Goal: Task Accomplishment & Management: Complete application form

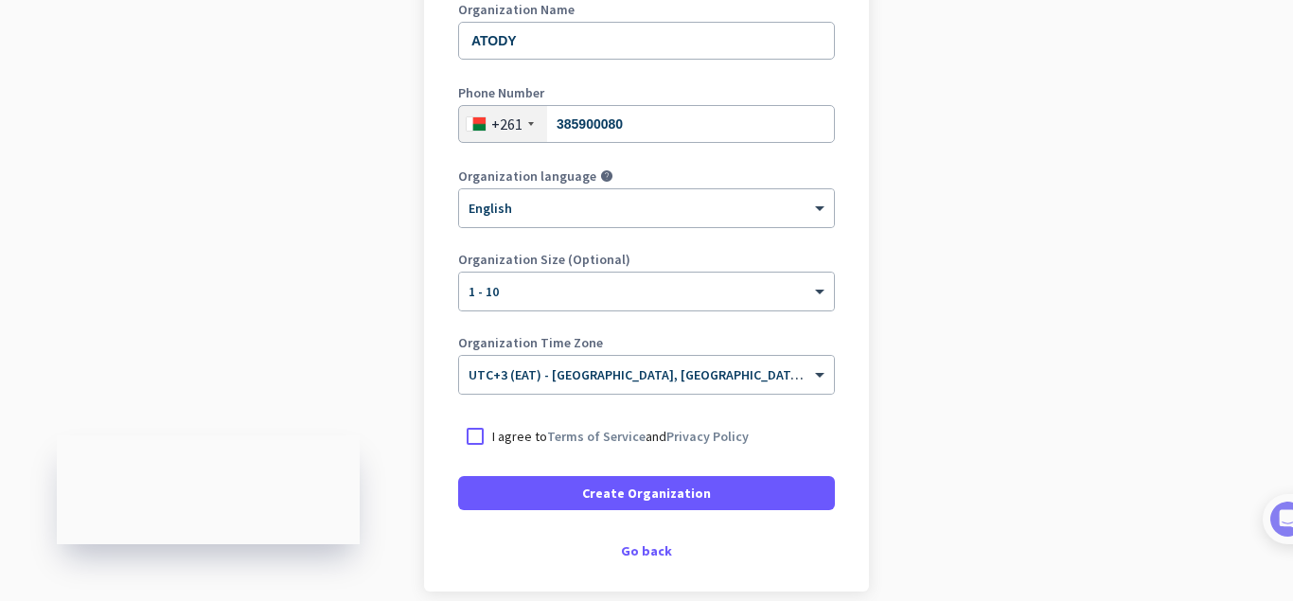
scroll to position [341, 0]
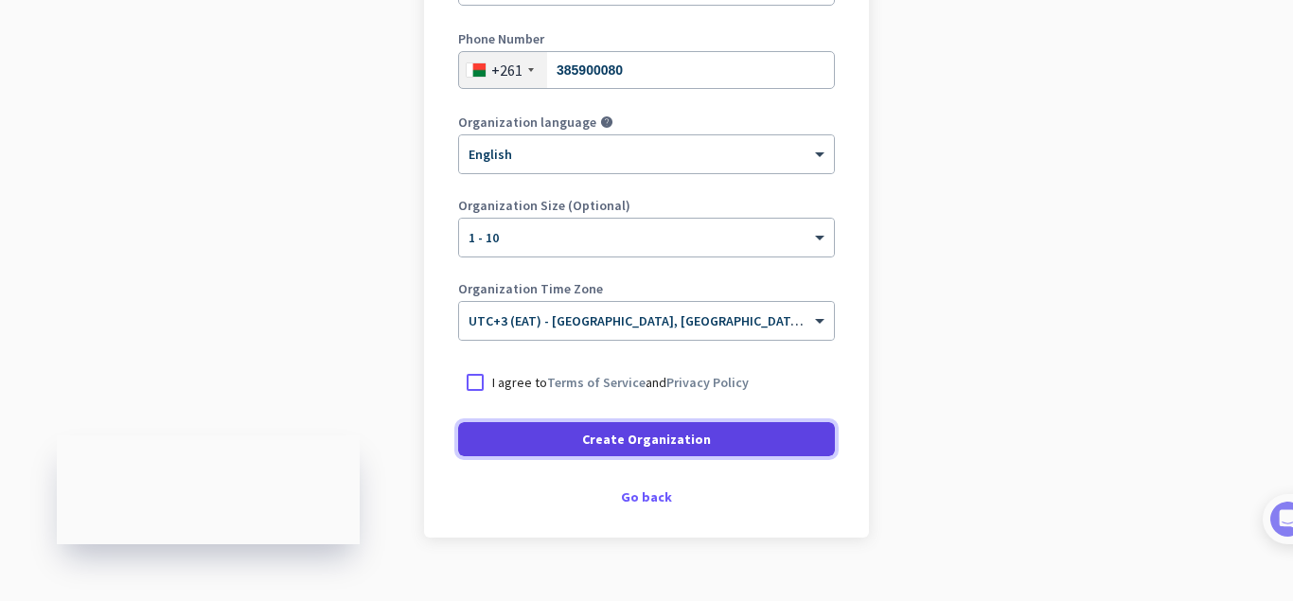
click at [688, 440] on span "Create Organization" at bounding box center [646, 439] width 129 height 19
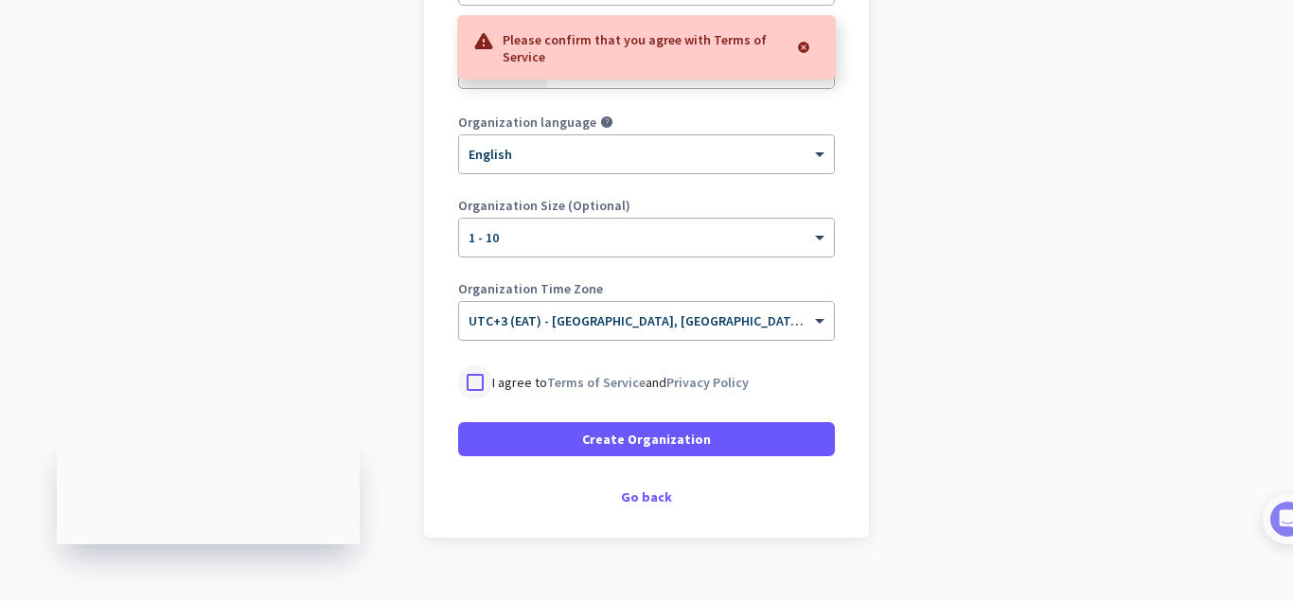
click at [489, 381] on div at bounding box center [475, 382] width 34 height 34
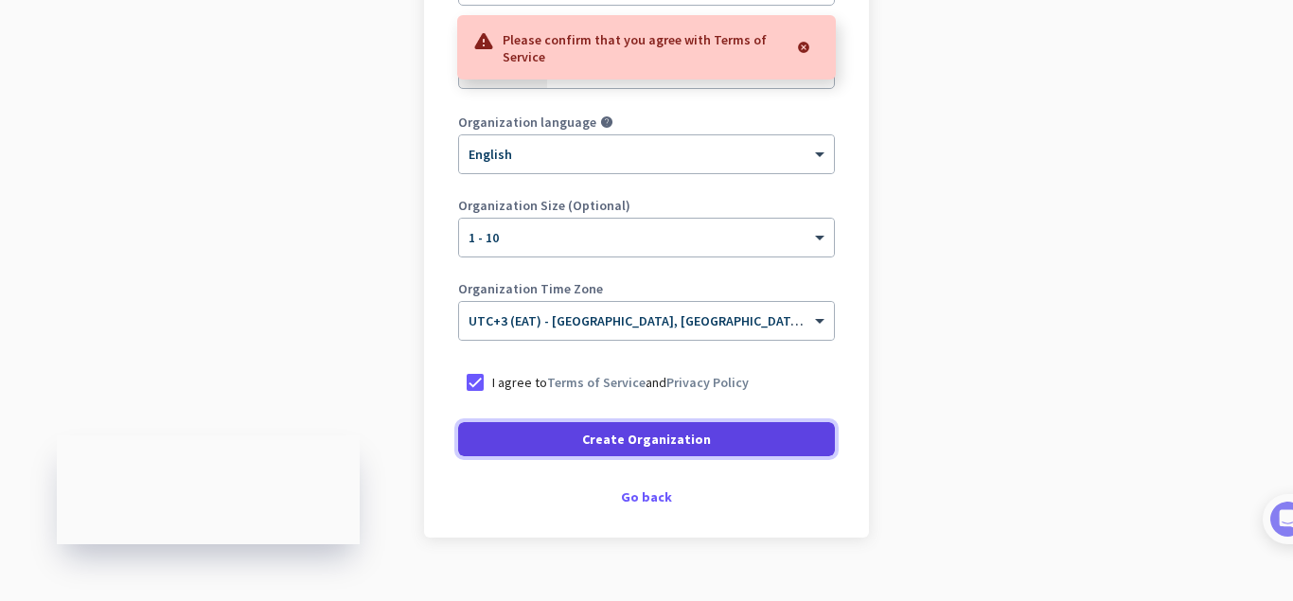
click at [669, 436] on span "Create Organization" at bounding box center [646, 439] width 129 height 19
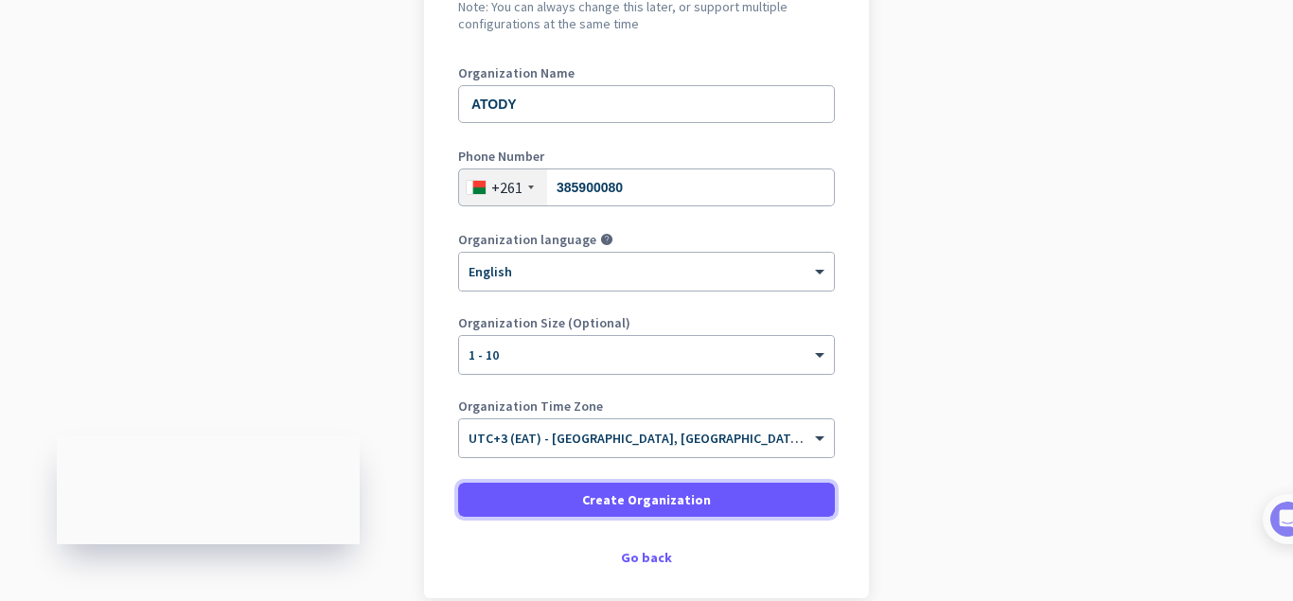
scroll to position [227, 0]
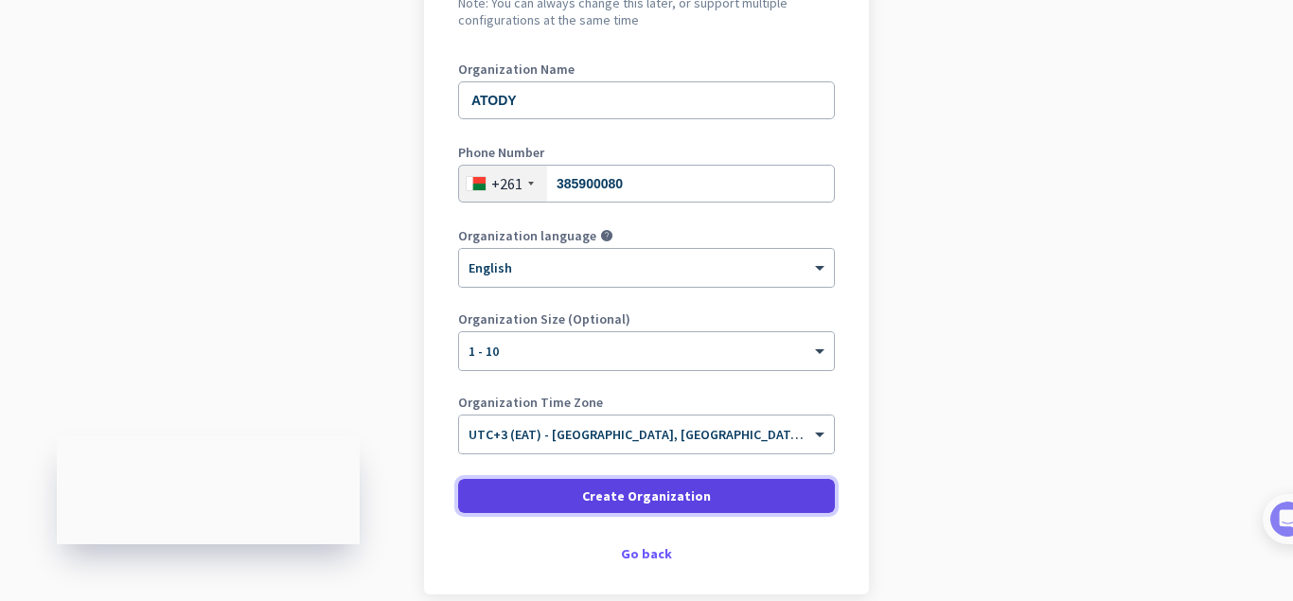
click at [669, 493] on span "Create Organization" at bounding box center [646, 496] width 129 height 19
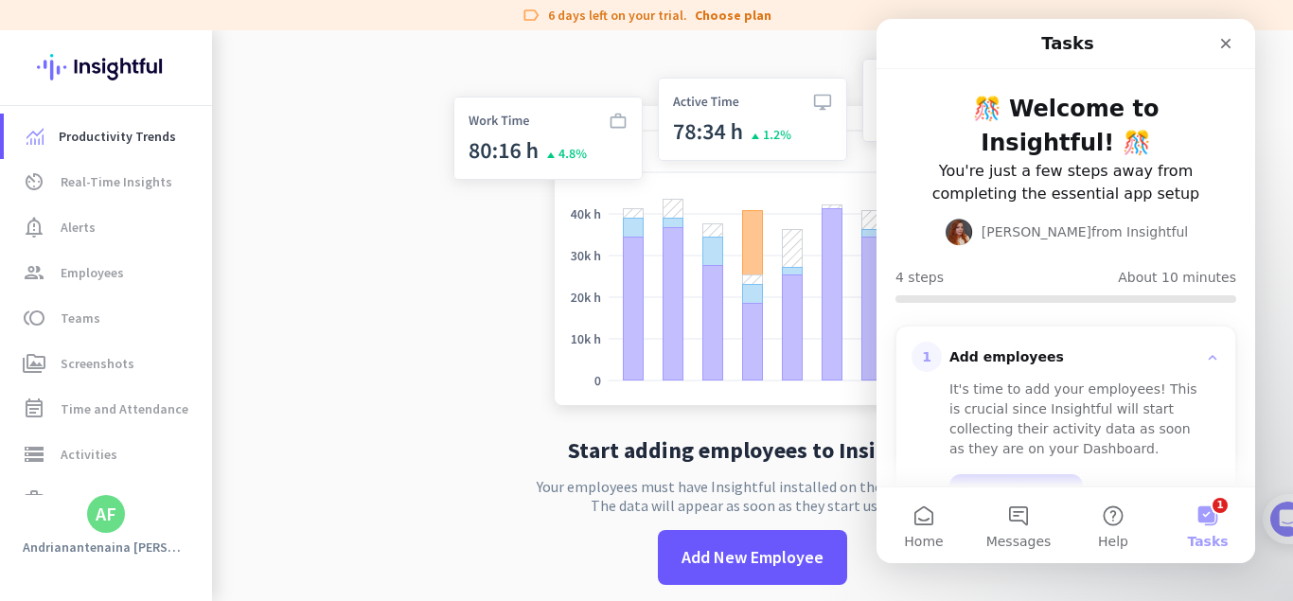
scroll to position [30, 0]
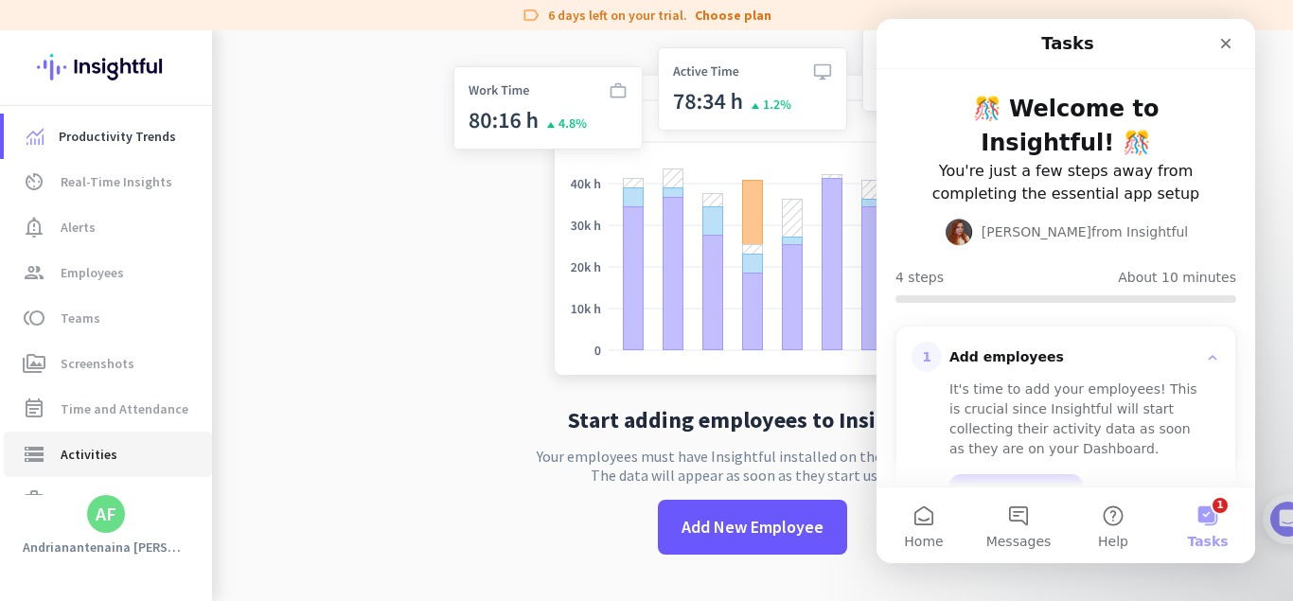
click at [74, 461] on span "Activities" at bounding box center [89, 454] width 57 height 23
click at [86, 322] on span "Teams" at bounding box center [81, 318] width 40 height 23
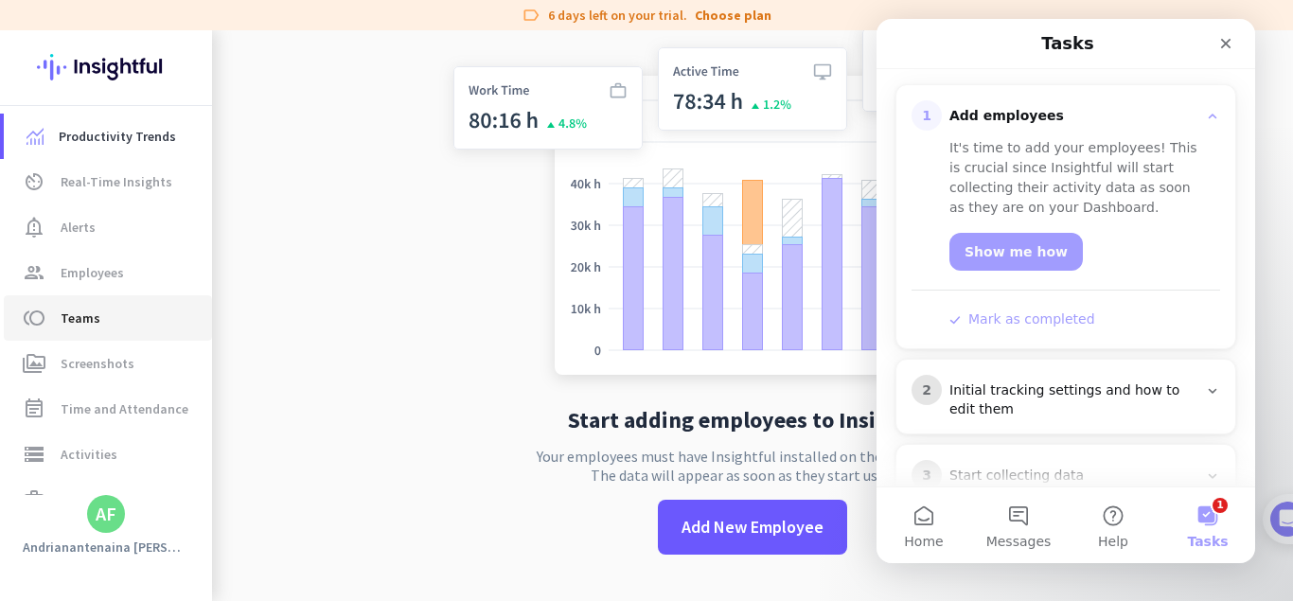
scroll to position [328, 0]
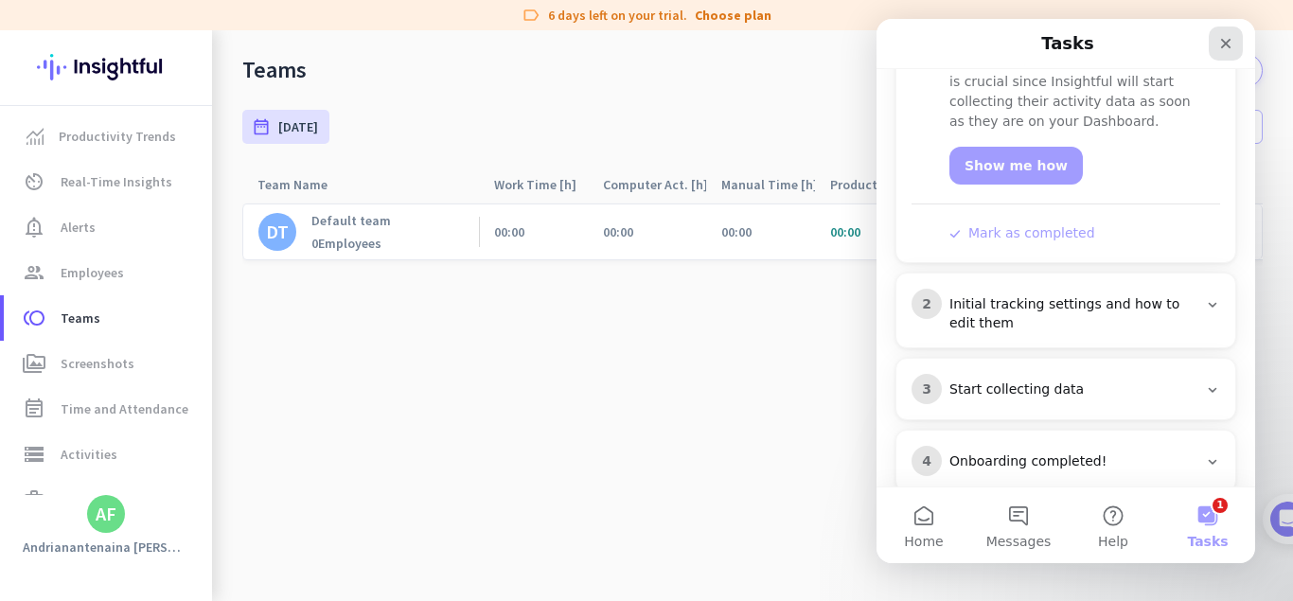
click at [1232, 40] on icon "Close" at bounding box center [1225, 43] width 15 height 15
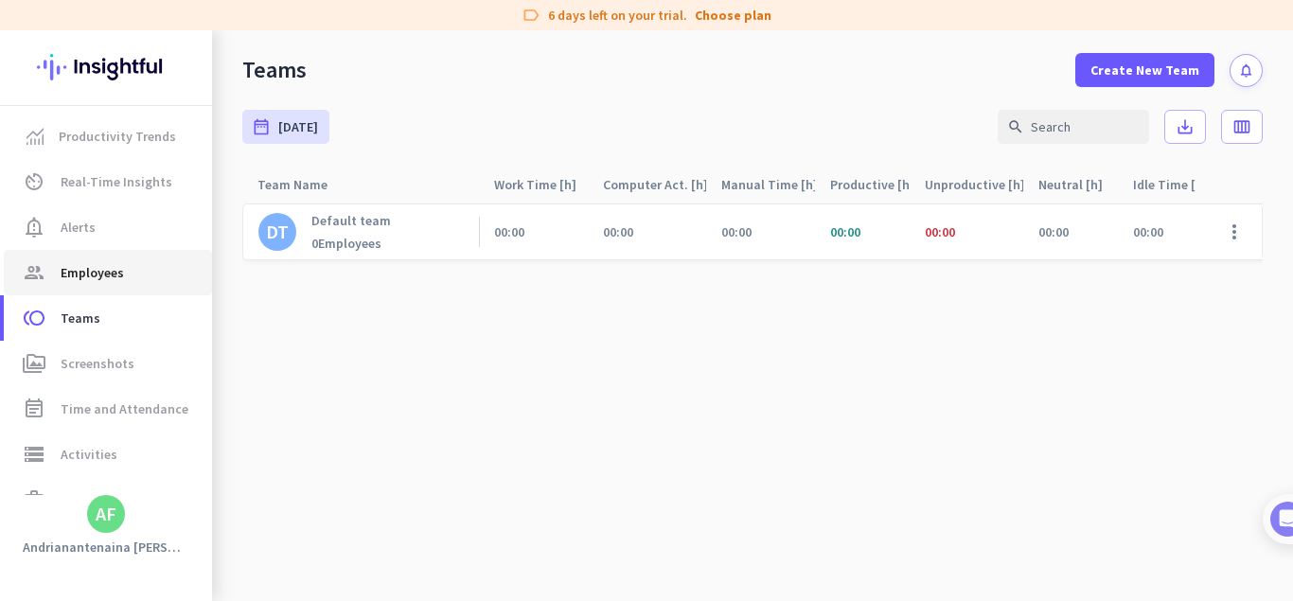
click at [82, 271] on span "Employees" at bounding box center [92, 272] width 63 height 23
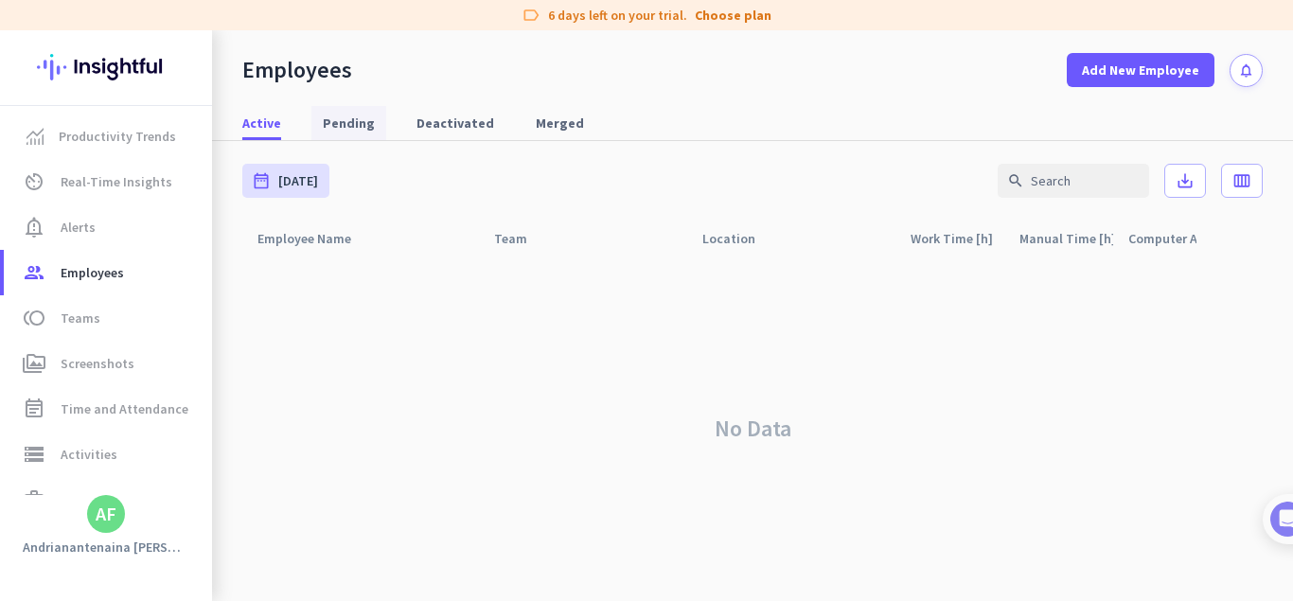
click at [350, 121] on span "Pending" at bounding box center [349, 123] width 52 height 19
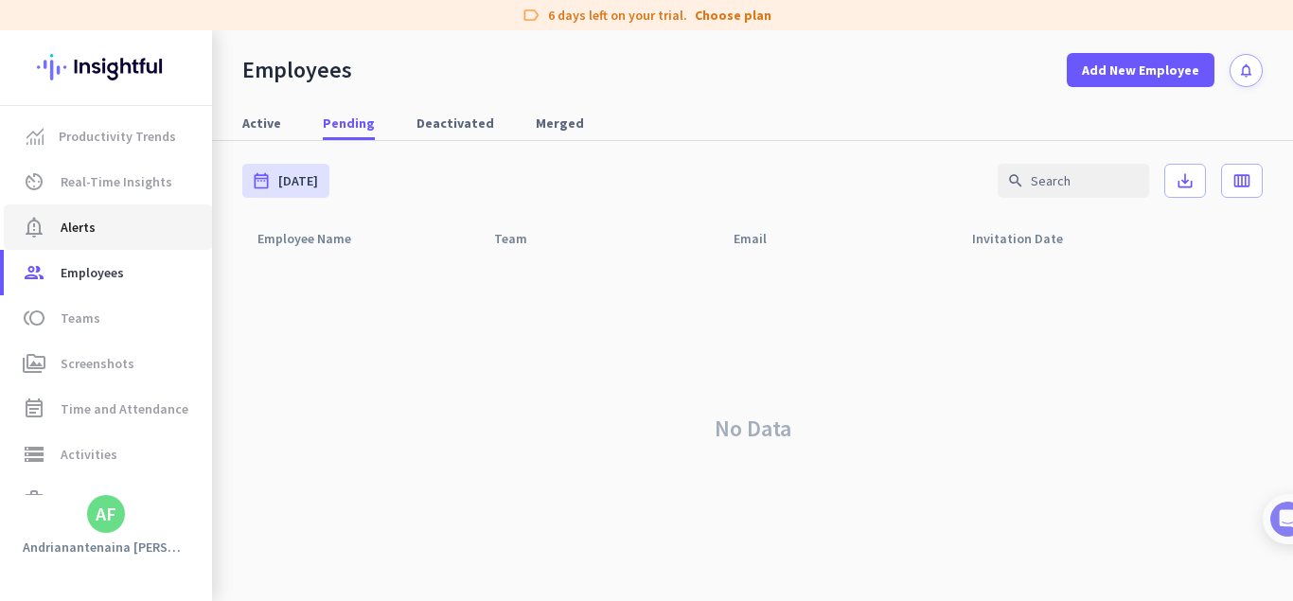
click at [84, 225] on span "Alerts" at bounding box center [78, 227] width 35 height 23
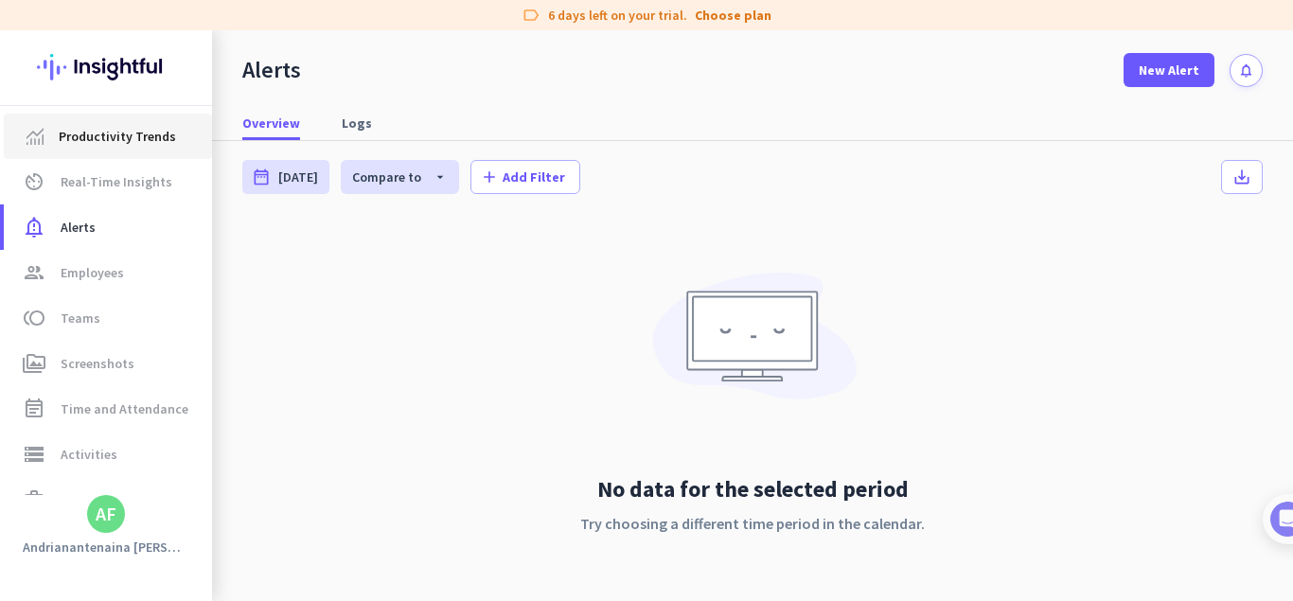
click at [122, 150] on link "Productivity Trends" at bounding box center [108, 136] width 208 height 45
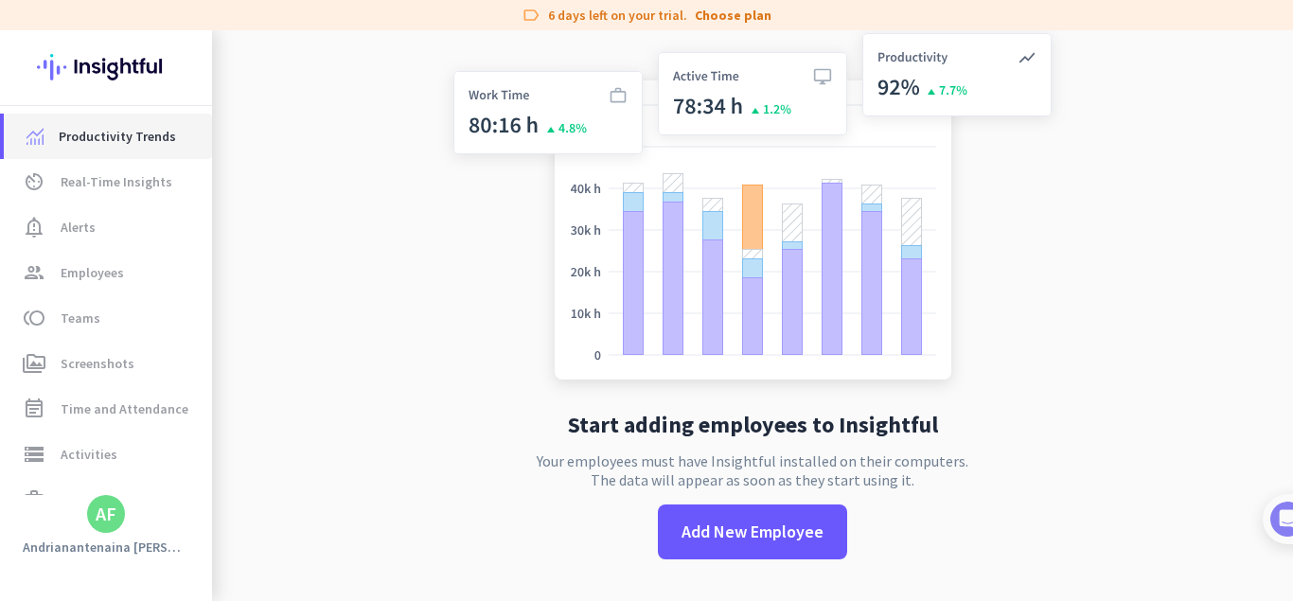
scroll to position [30, 0]
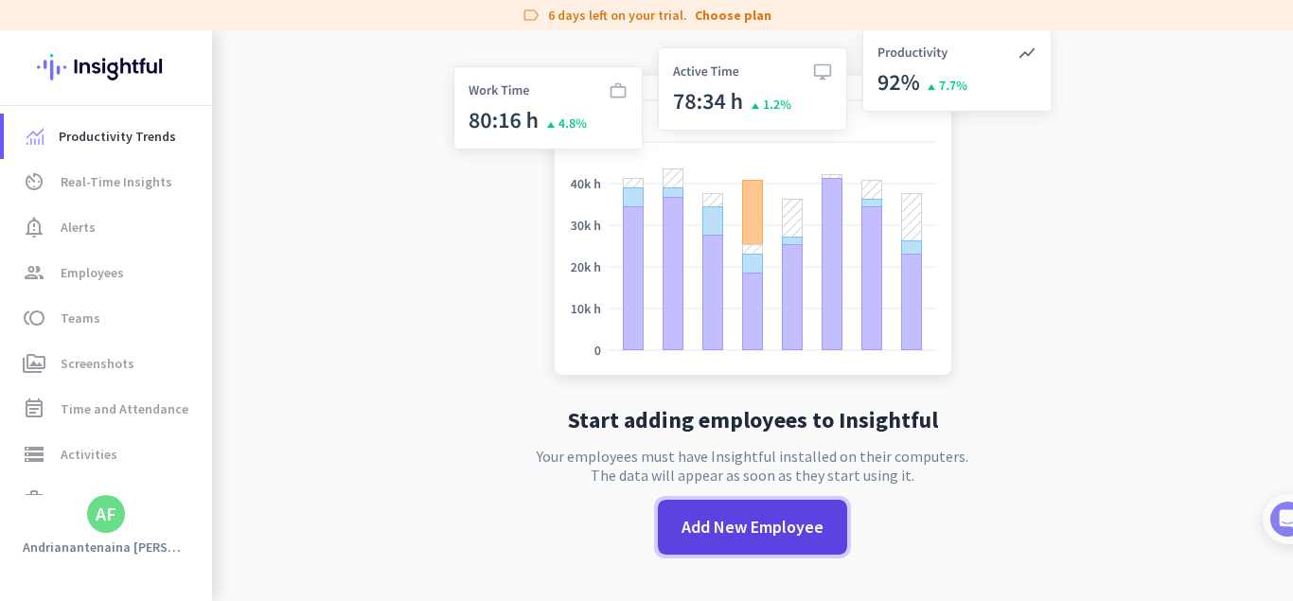
click at [754, 536] on span "Add New Employee" at bounding box center [753, 527] width 142 height 25
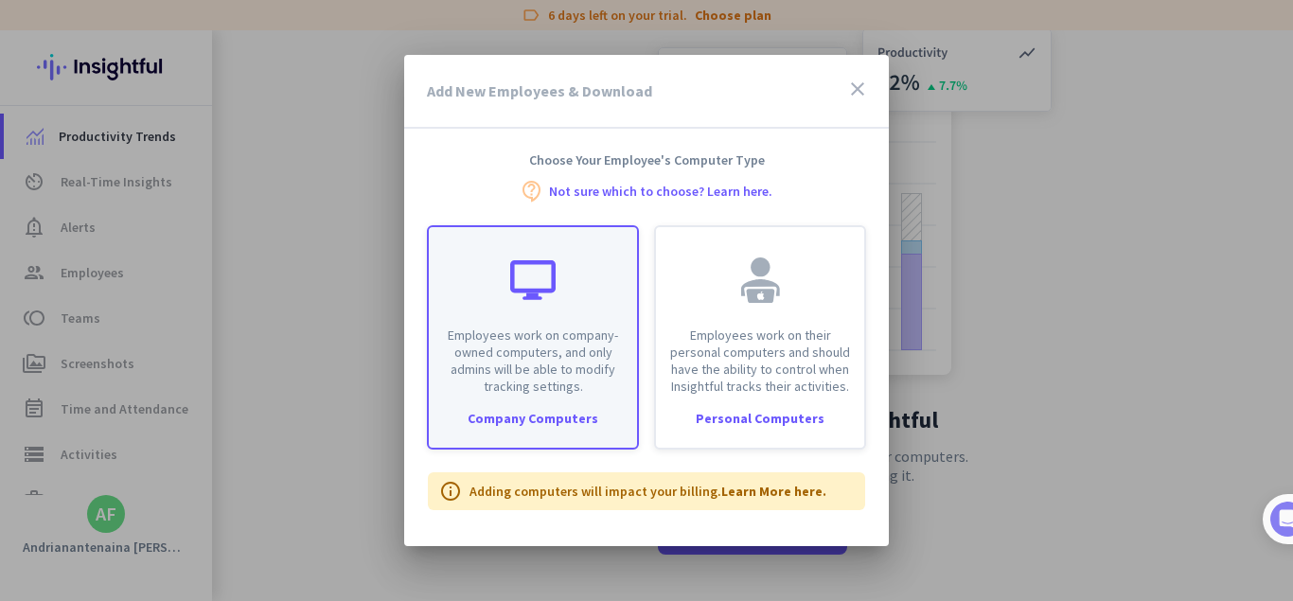
click at [563, 425] on div "Company Computers" at bounding box center [533, 418] width 208 height 13
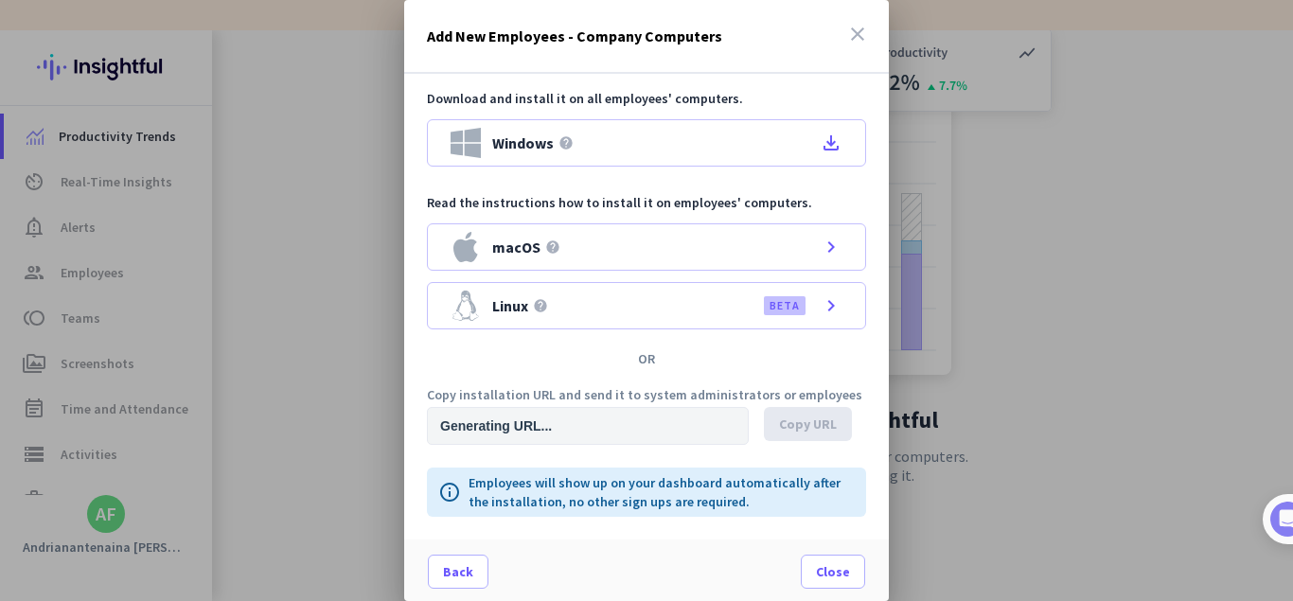
type input "[URL][DOMAIN_NAME]"
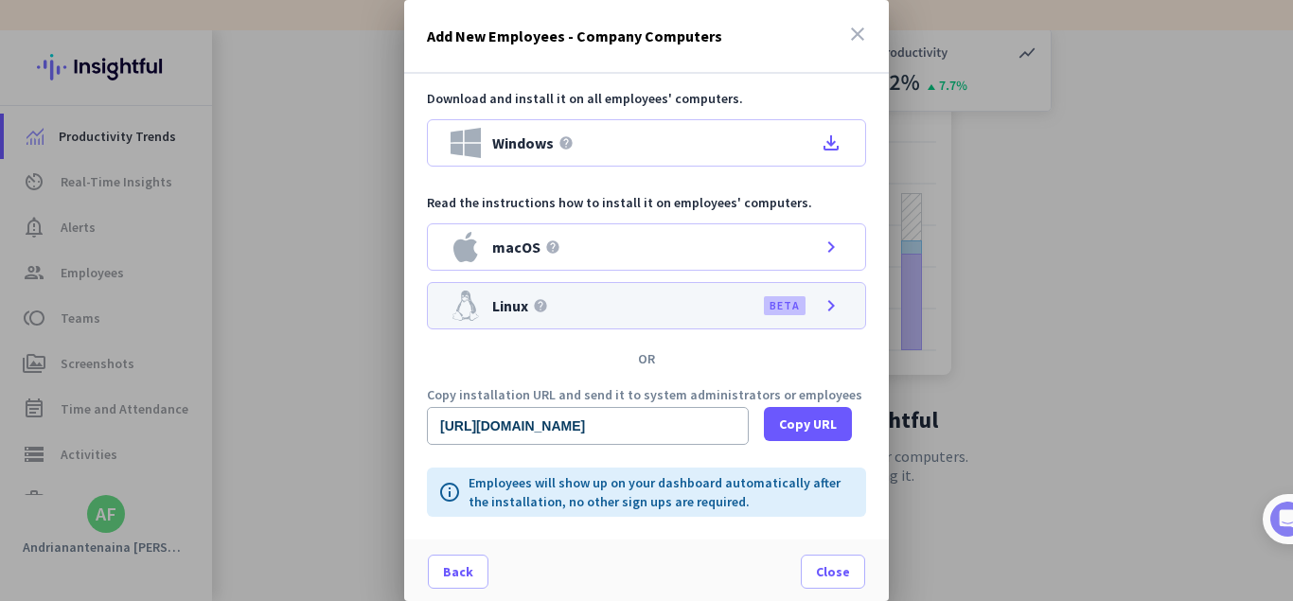
scroll to position [3, 0]
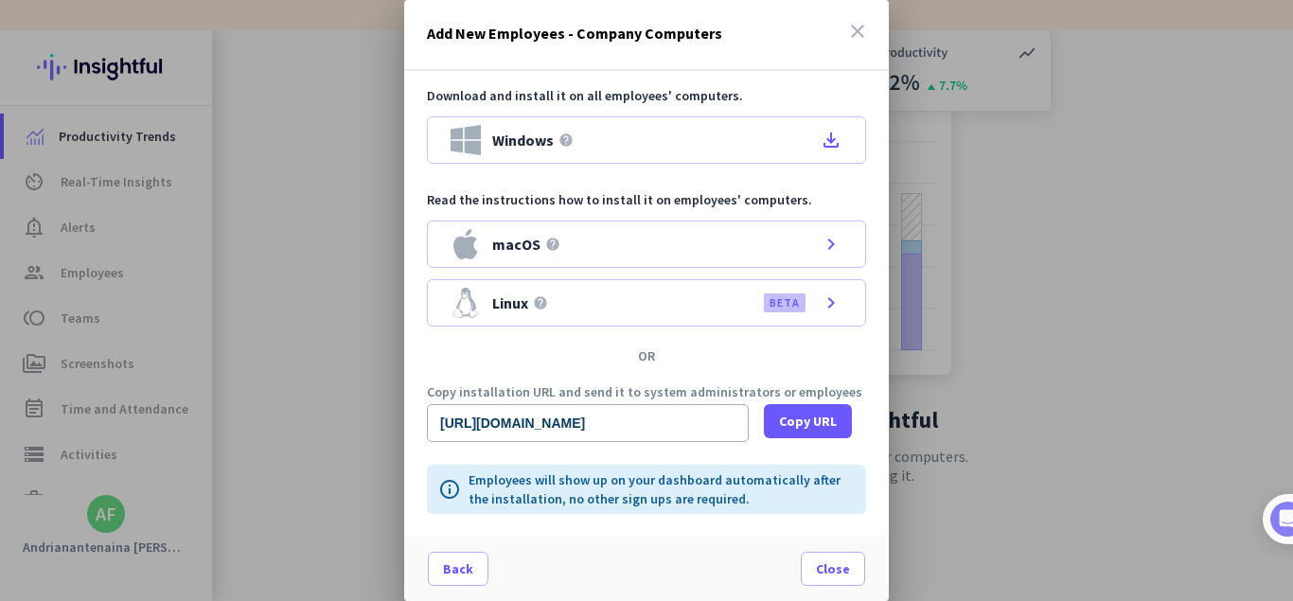
click at [859, 23] on icon "close" at bounding box center [857, 31] width 23 height 23
